Goal: Task Accomplishment & Management: Manage account settings

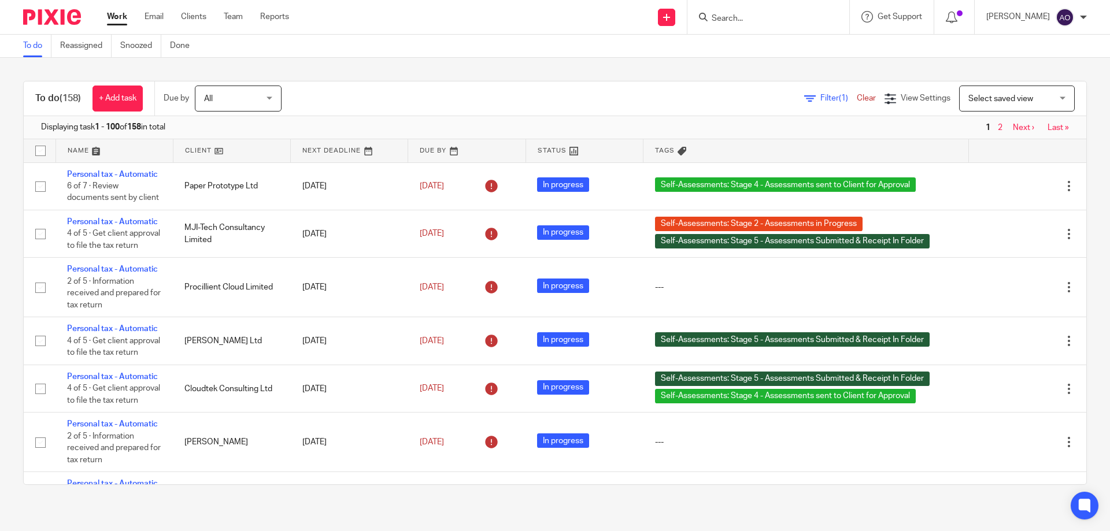
click at [821, 96] on span "Filter (1)" at bounding box center [839, 98] width 36 height 8
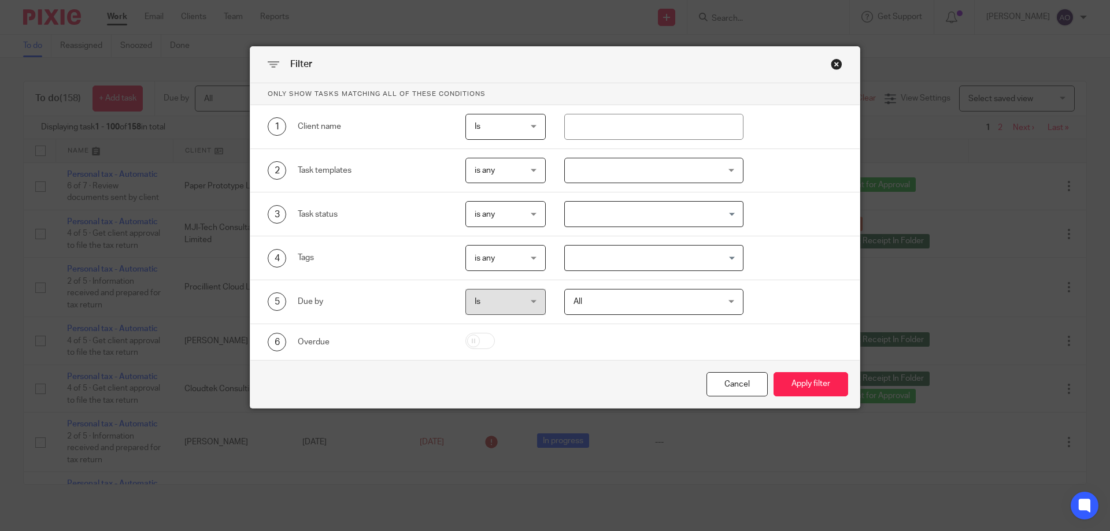
click at [725, 170] on div at bounding box center [654, 171] width 180 height 26
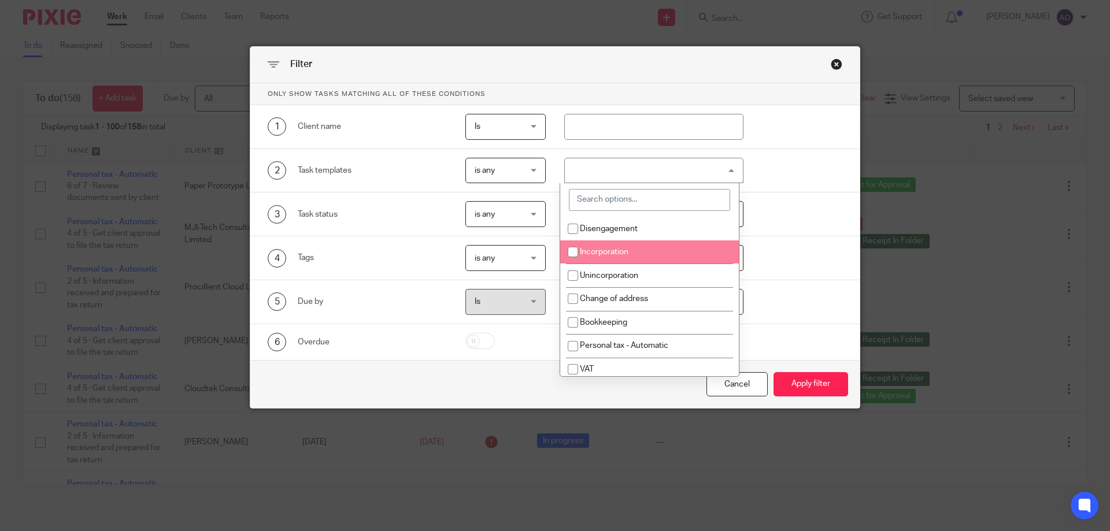
scroll to position [58, 0]
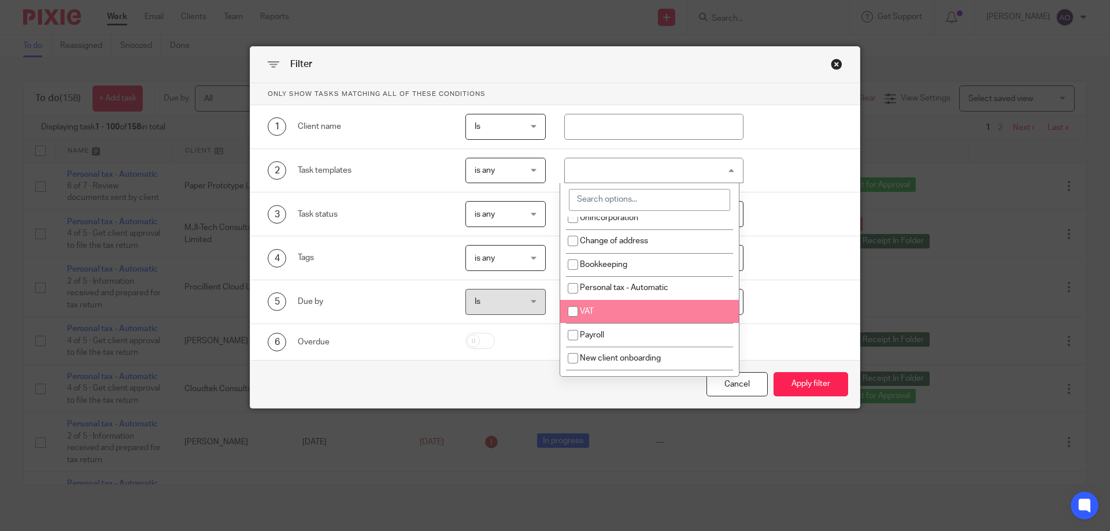
click at [571, 309] on input "checkbox" at bounding box center [573, 312] width 22 height 22
checkbox input "true"
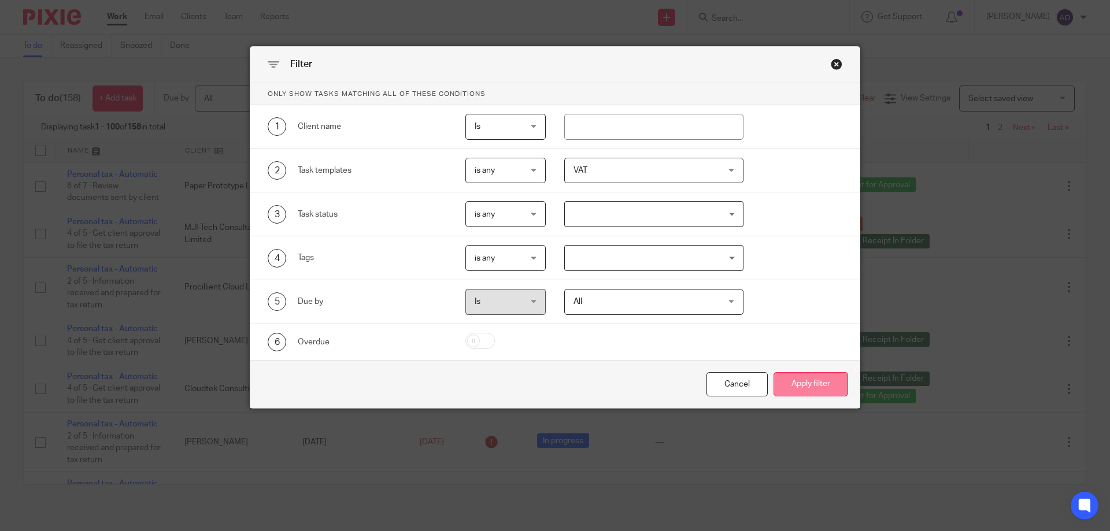
click at [795, 382] on button "Apply filter" at bounding box center [811, 384] width 75 height 25
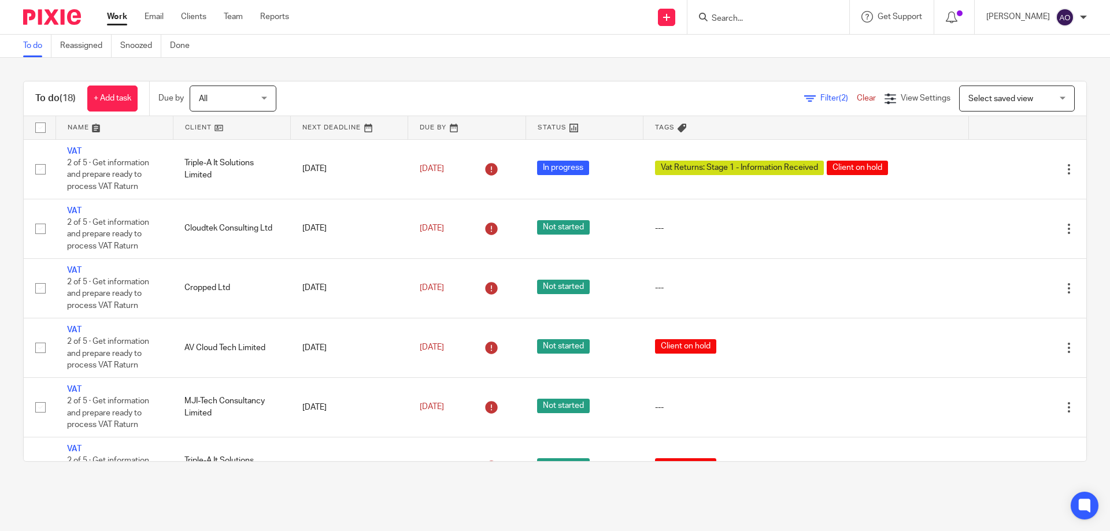
click at [224, 127] on link at bounding box center [231, 127] width 117 height 23
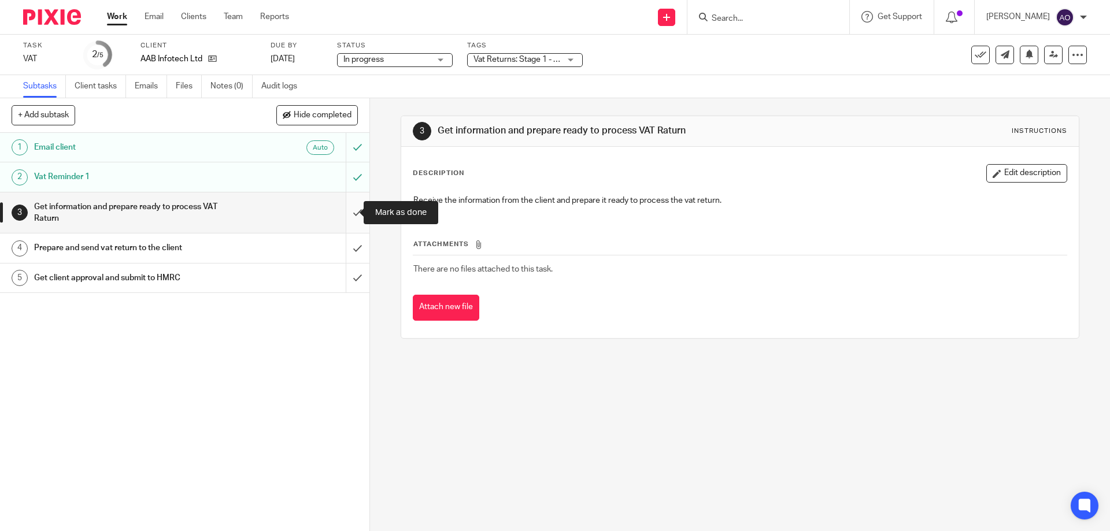
click at [347, 212] on input "submit" at bounding box center [185, 213] width 370 height 41
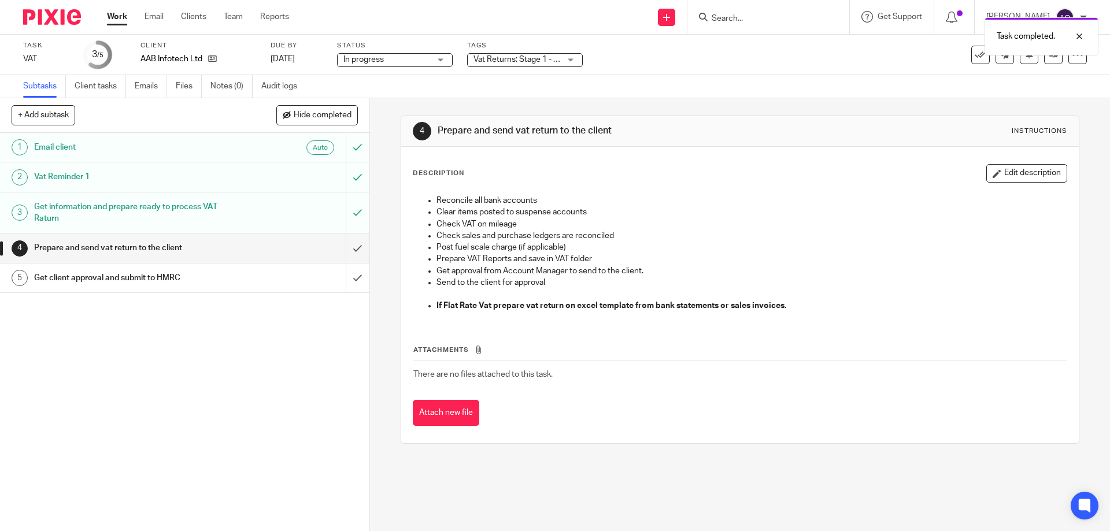
click at [571, 57] on div "Vat Returns: Stage 1 - Information Received" at bounding box center [525, 60] width 116 height 14
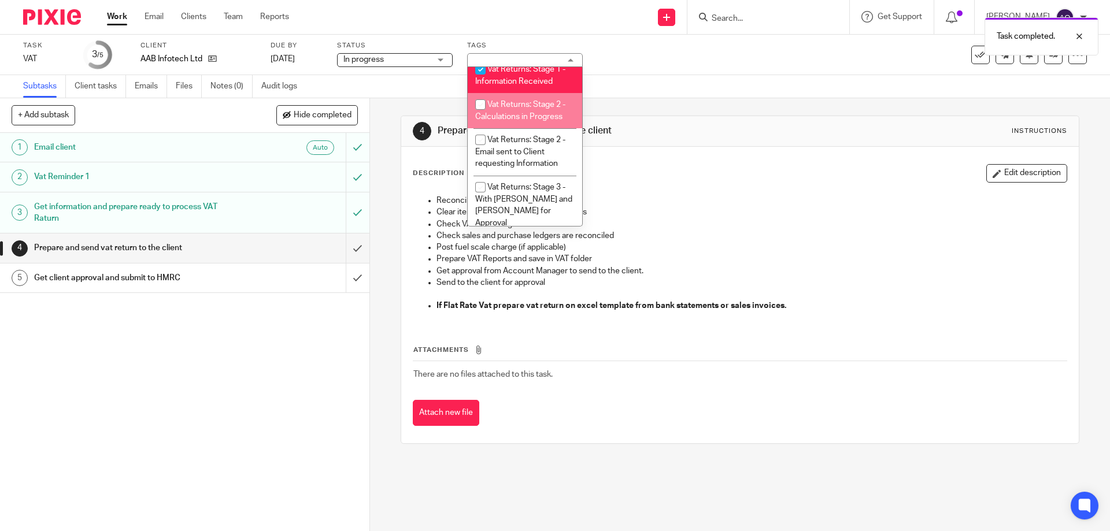
scroll to position [624, 0]
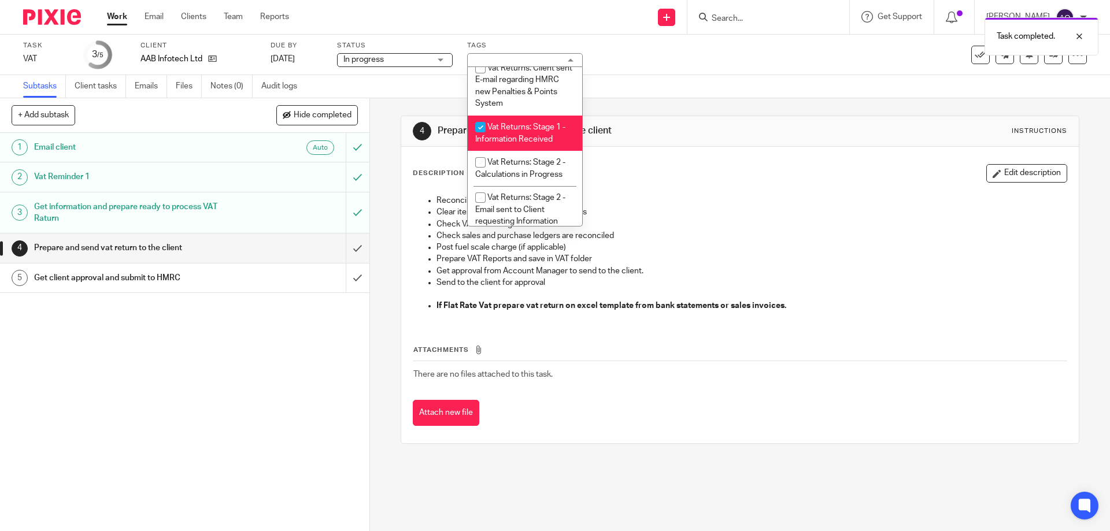
click at [479, 116] on input "checkbox" at bounding box center [481, 127] width 22 height 22
checkbox input "false"
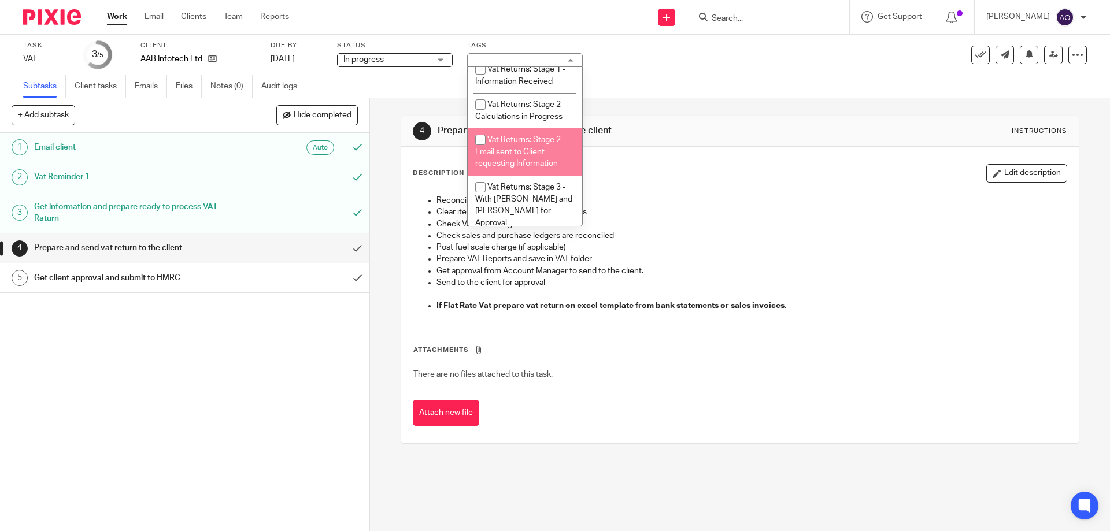
scroll to position [740, 0]
click at [480, 129] on input "checkbox" at bounding box center [481, 130] width 22 height 22
checkbox input "true"
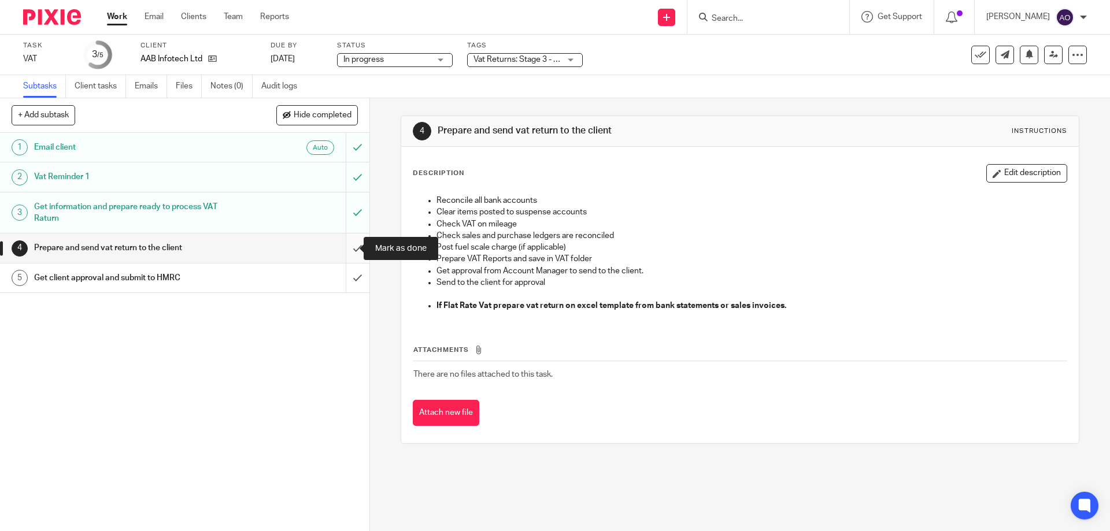
click at [339, 246] on input "submit" at bounding box center [185, 248] width 370 height 29
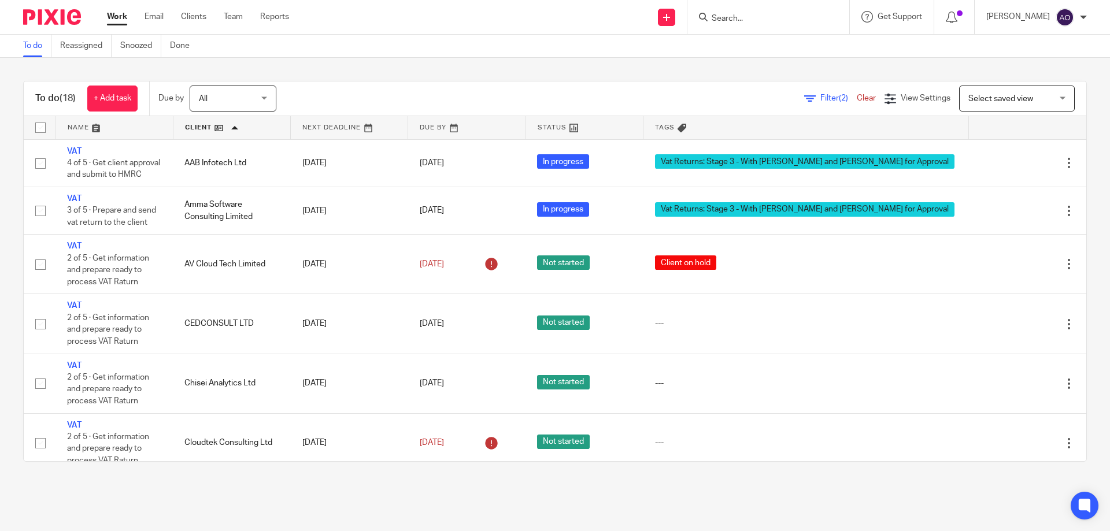
click at [374, 125] on link at bounding box center [349, 127] width 117 height 23
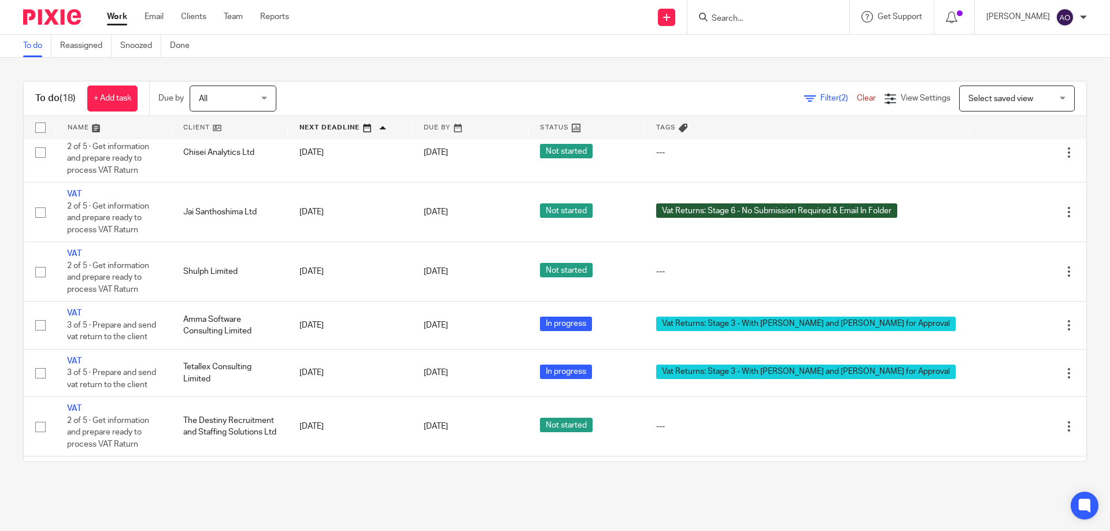
scroll to position [401, 0]
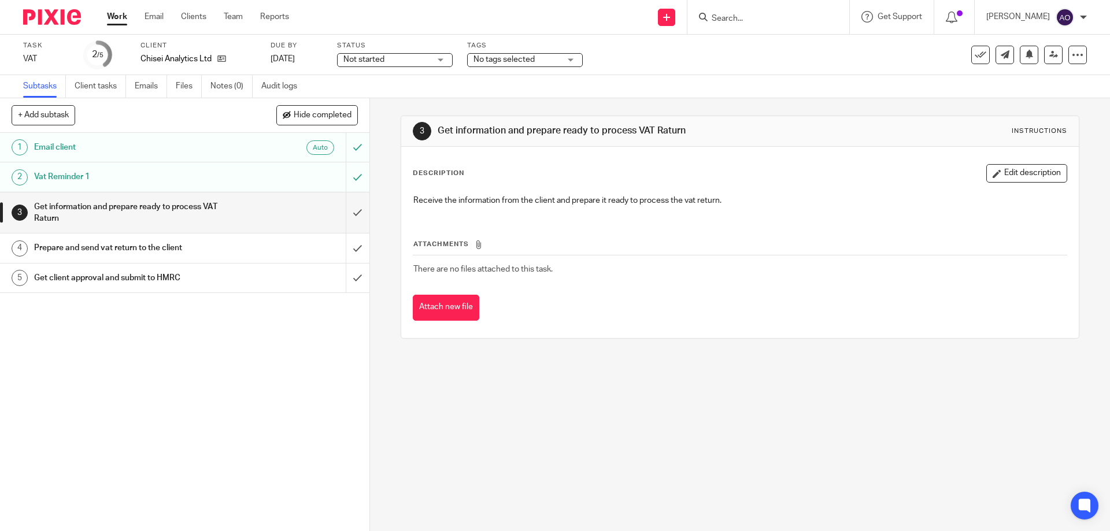
click at [437, 61] on div "Not started Not started" at bounding box center [395, 60] width 116 height 14
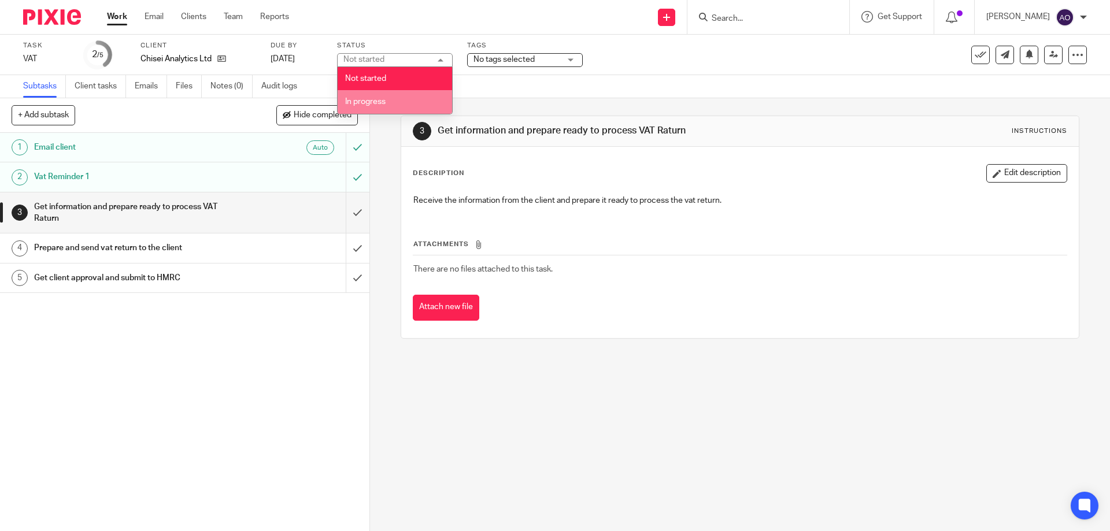
click at [371, 98] on span "In progress" at bounding box center [365, 102] width 40 height 8
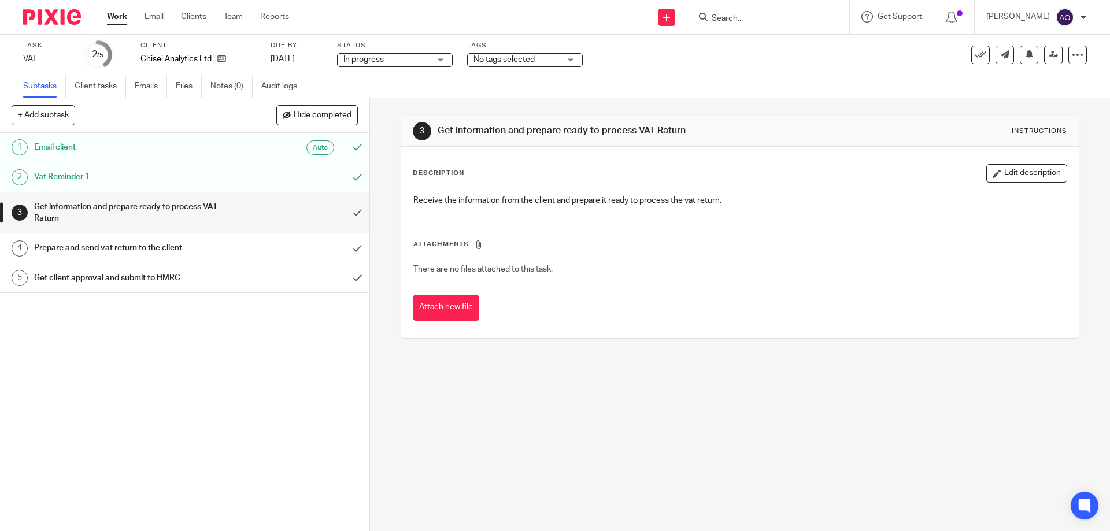
click at [570, 57] on div "No tags selected" at bounding box center [525, 60] width 116 height 14
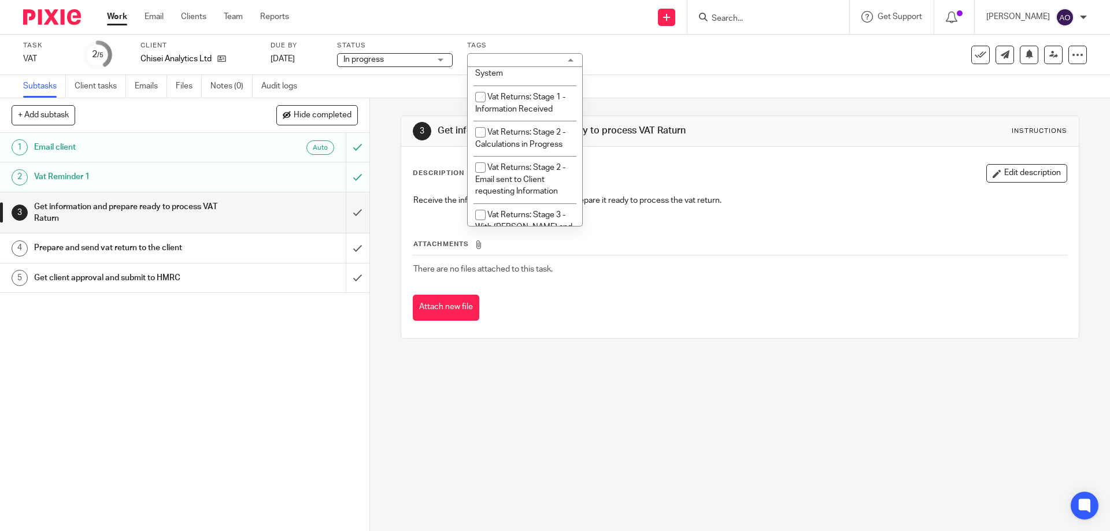
scroll to position [704, 0]
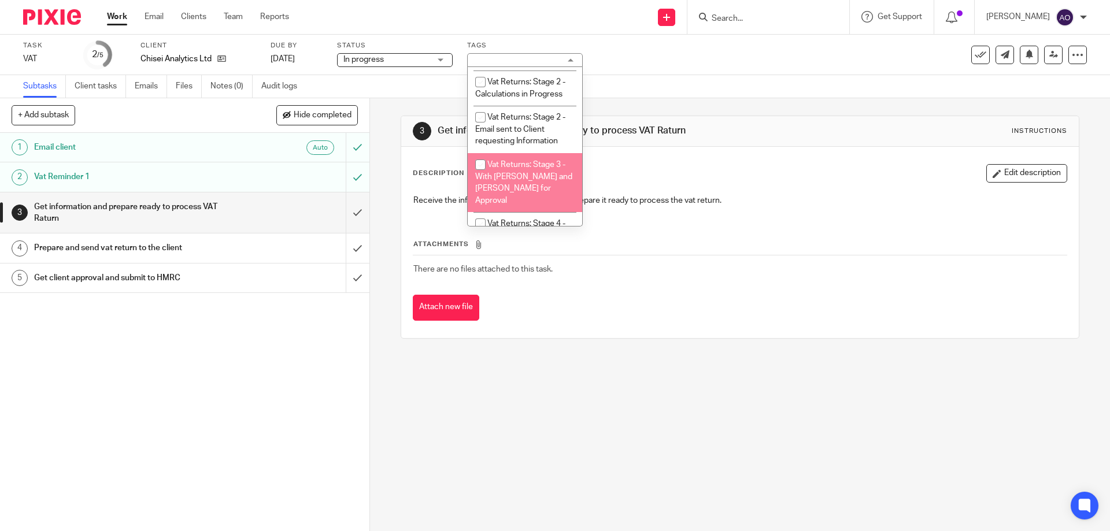
click at [481, 165] on input "checkbox" at bounding box center [481, 165] width 22 height 22
checkbox input "true"
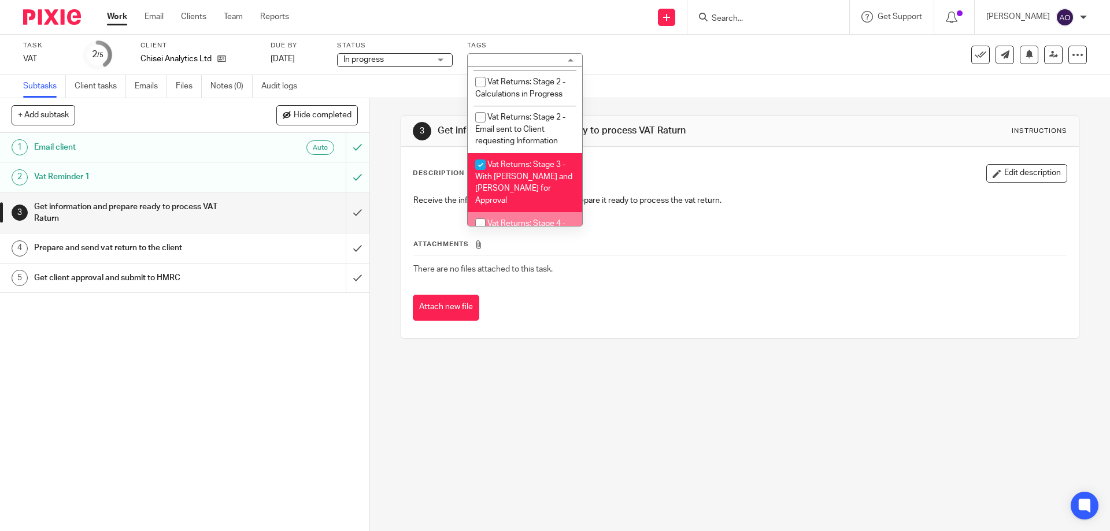
click at [310, 348] on div "1 Email client Auto 2 Vat Reminder 1 3 Get information and prepare ready to pro…" at bounding box center [185, 332] width 370 height 398
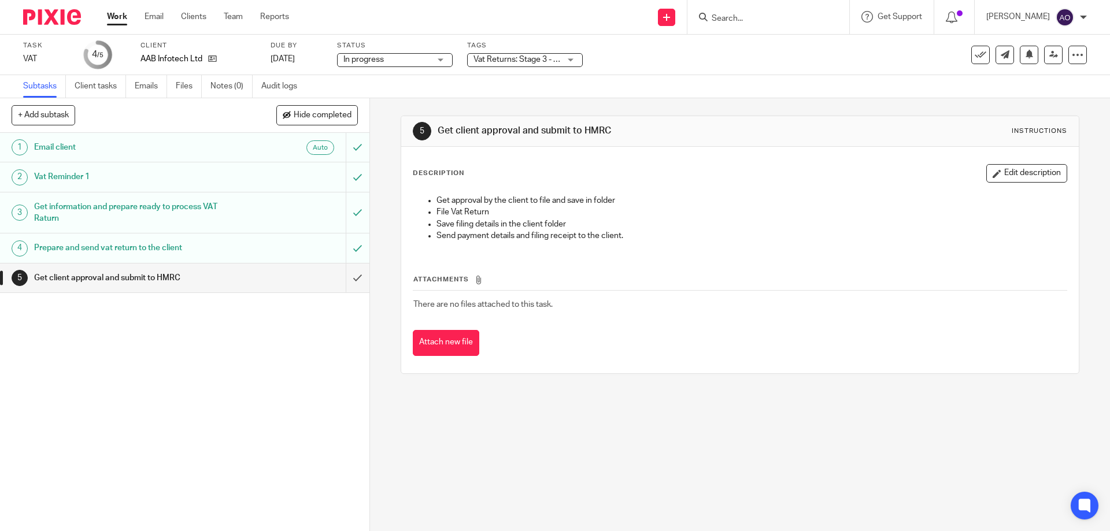
click at [769, 20] on input "Search" at bounding box center [763, 19] width 104 height 10
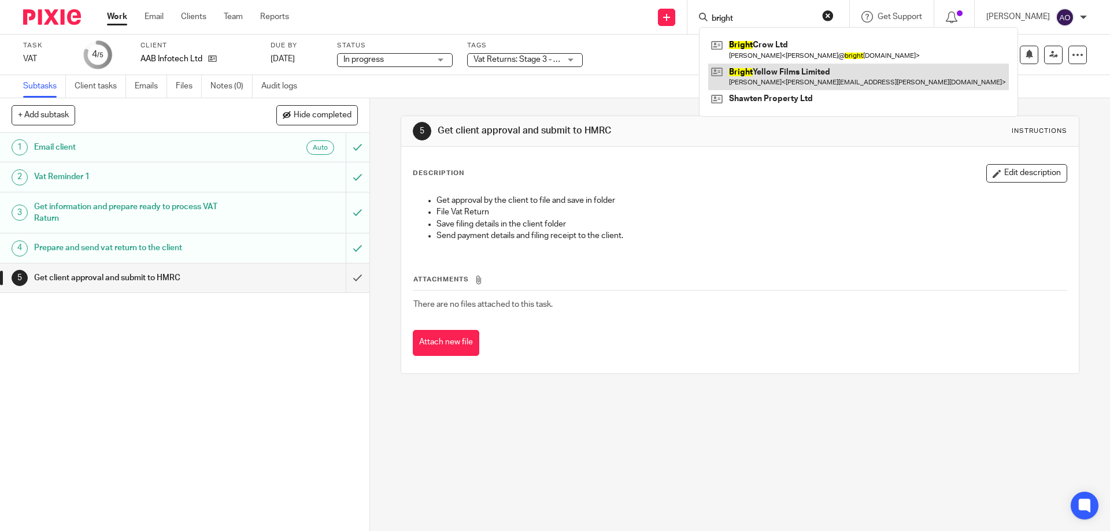
type input "bright"
click at [752, 70] on link at bounding box center [858, 77] width 301 height 27
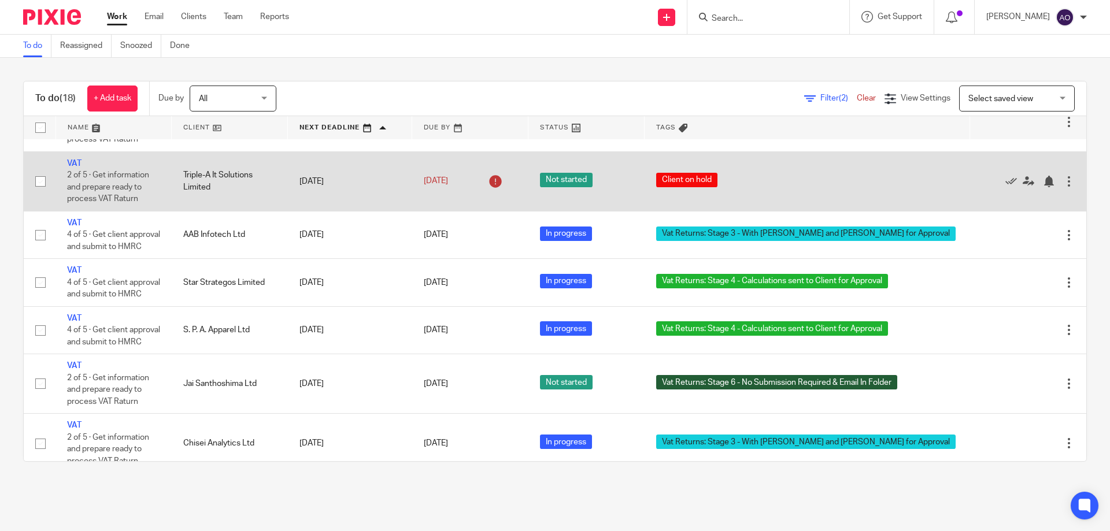
scroll to position [112, 0]
